Goal: Information Seeking & Learning: Learn about a topic

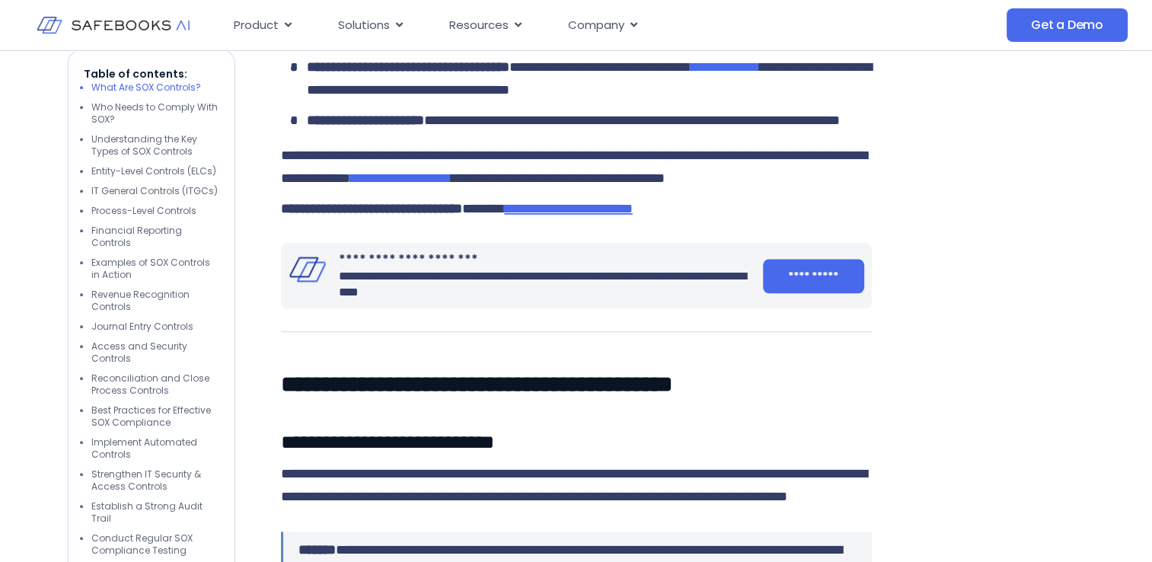
scroll to position [1523, 0]
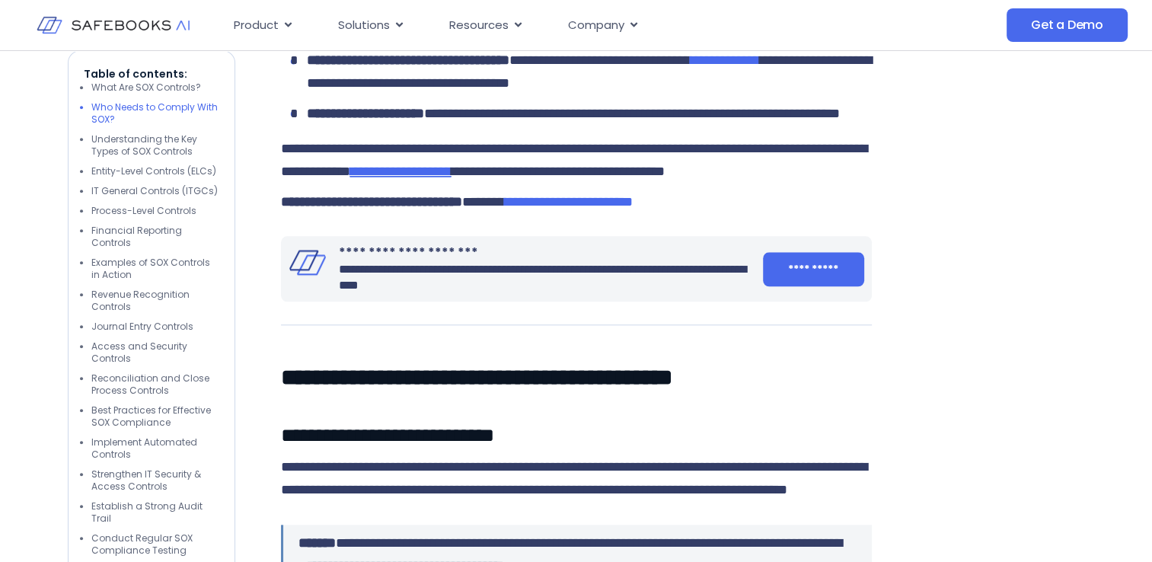
click at [452, 178] on span "**********" at bounding box center [400, 172] width 101 height 14
